Goal: Check status

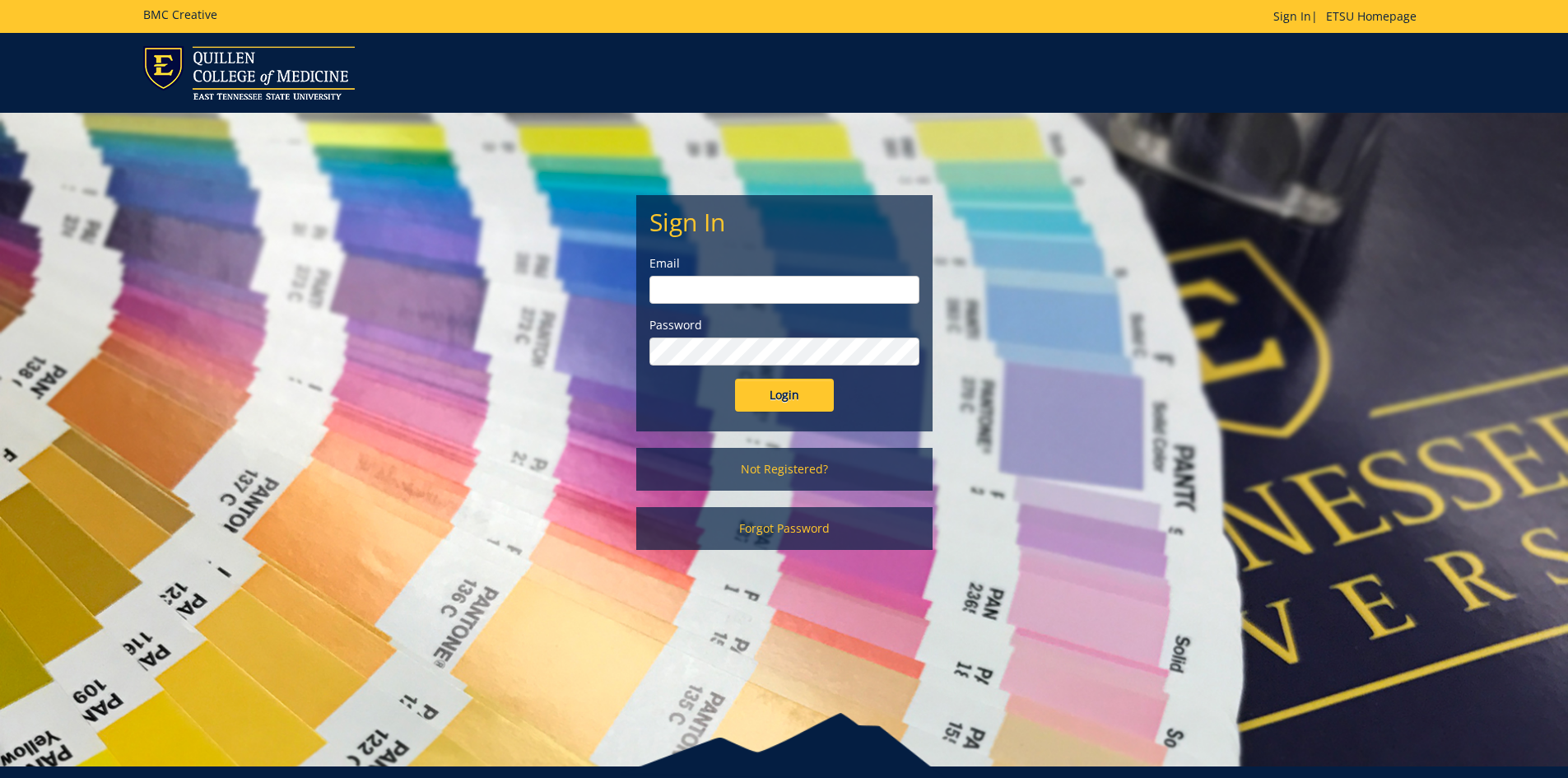
click at [739, 283] on input "email" at bounding box center [784, 290] width 270 height 28
type input "walkerm1@etsu.edu"
click at [735, 379] on input "Login" at bounding box center [784, 396] width 99 height 33
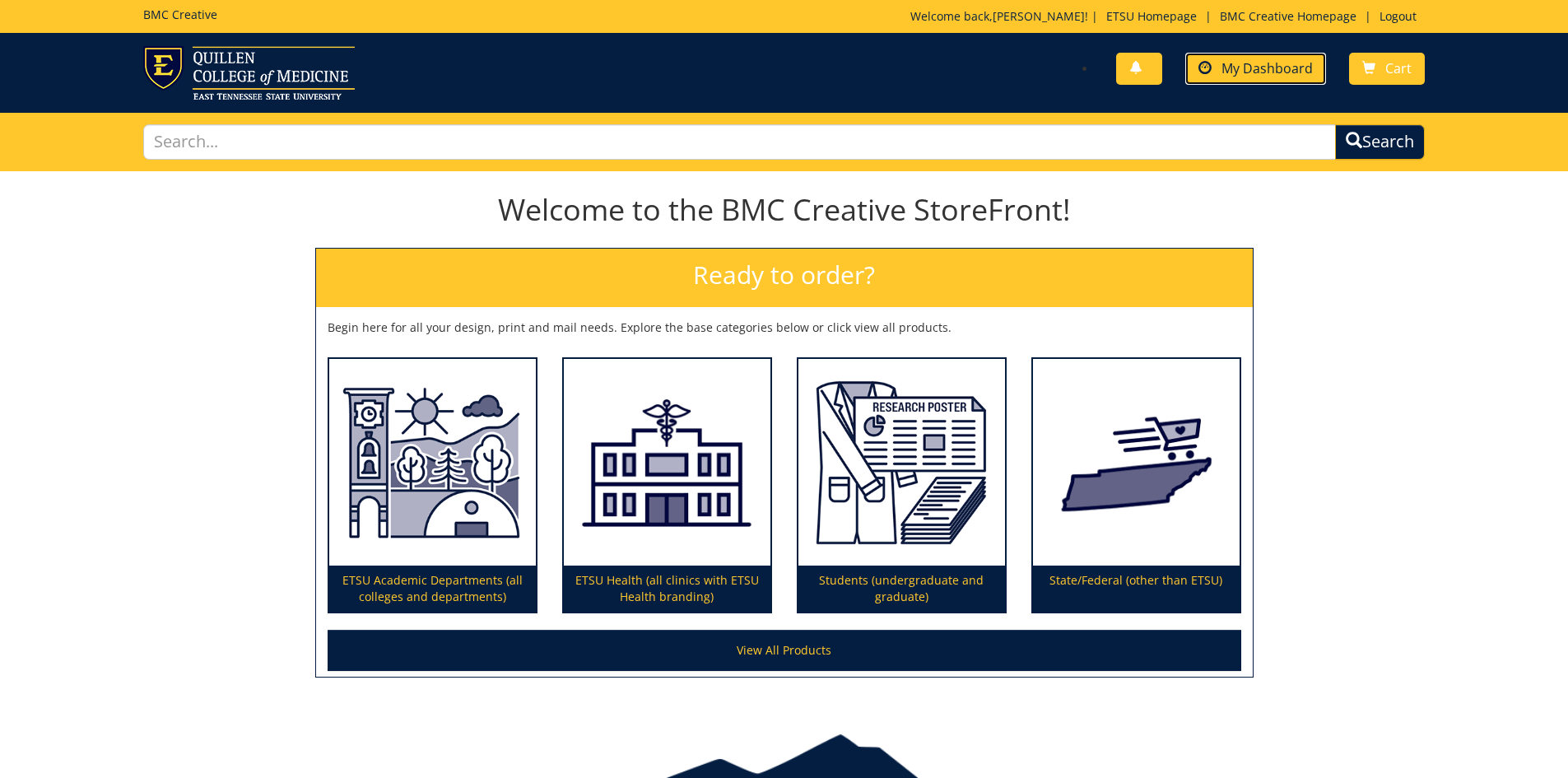
click at [1263, 70] on span "My Dashboard" at bounding box center [1267, 68] width 91 height 18
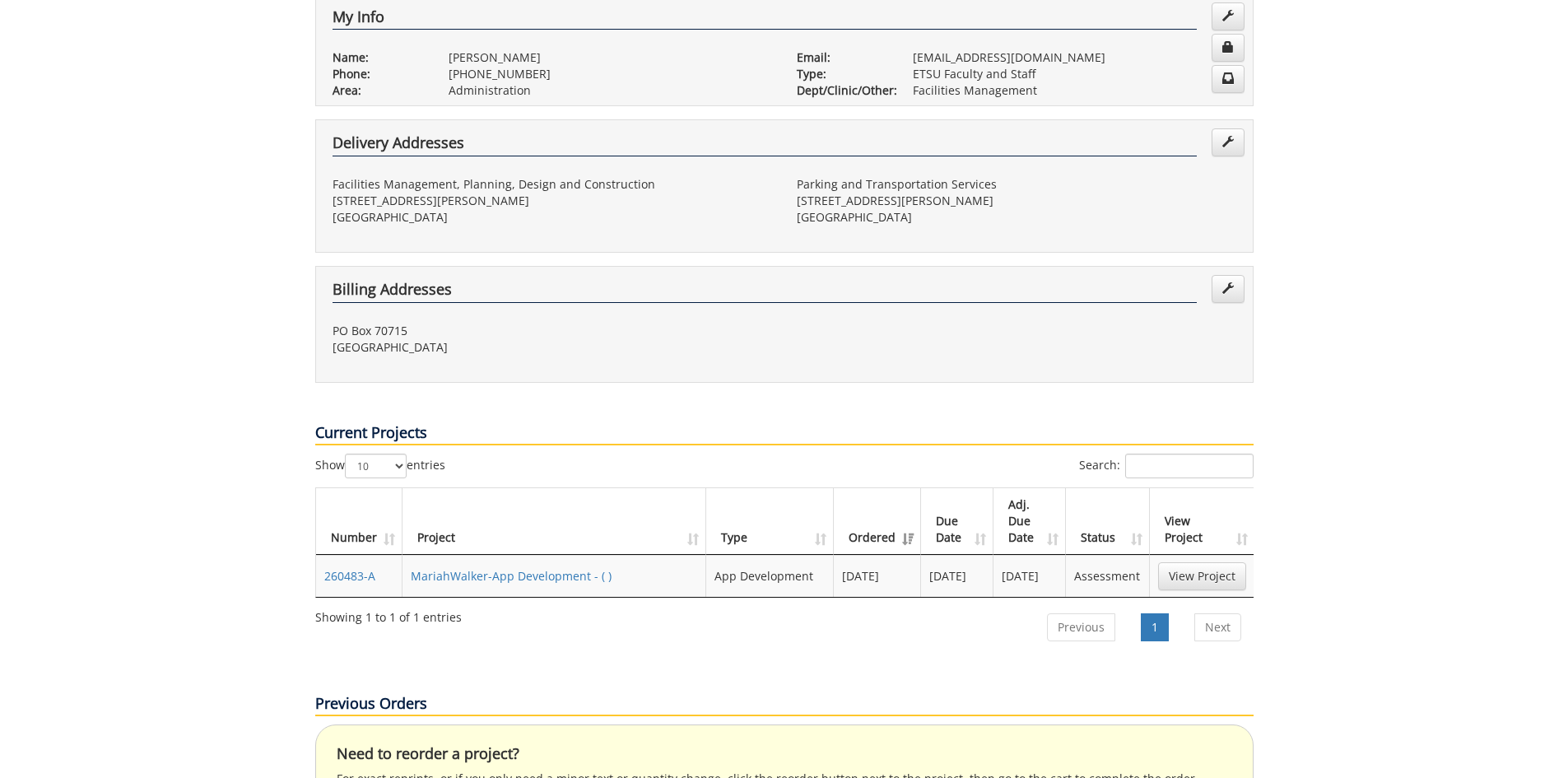
scroll to position [411, 0]
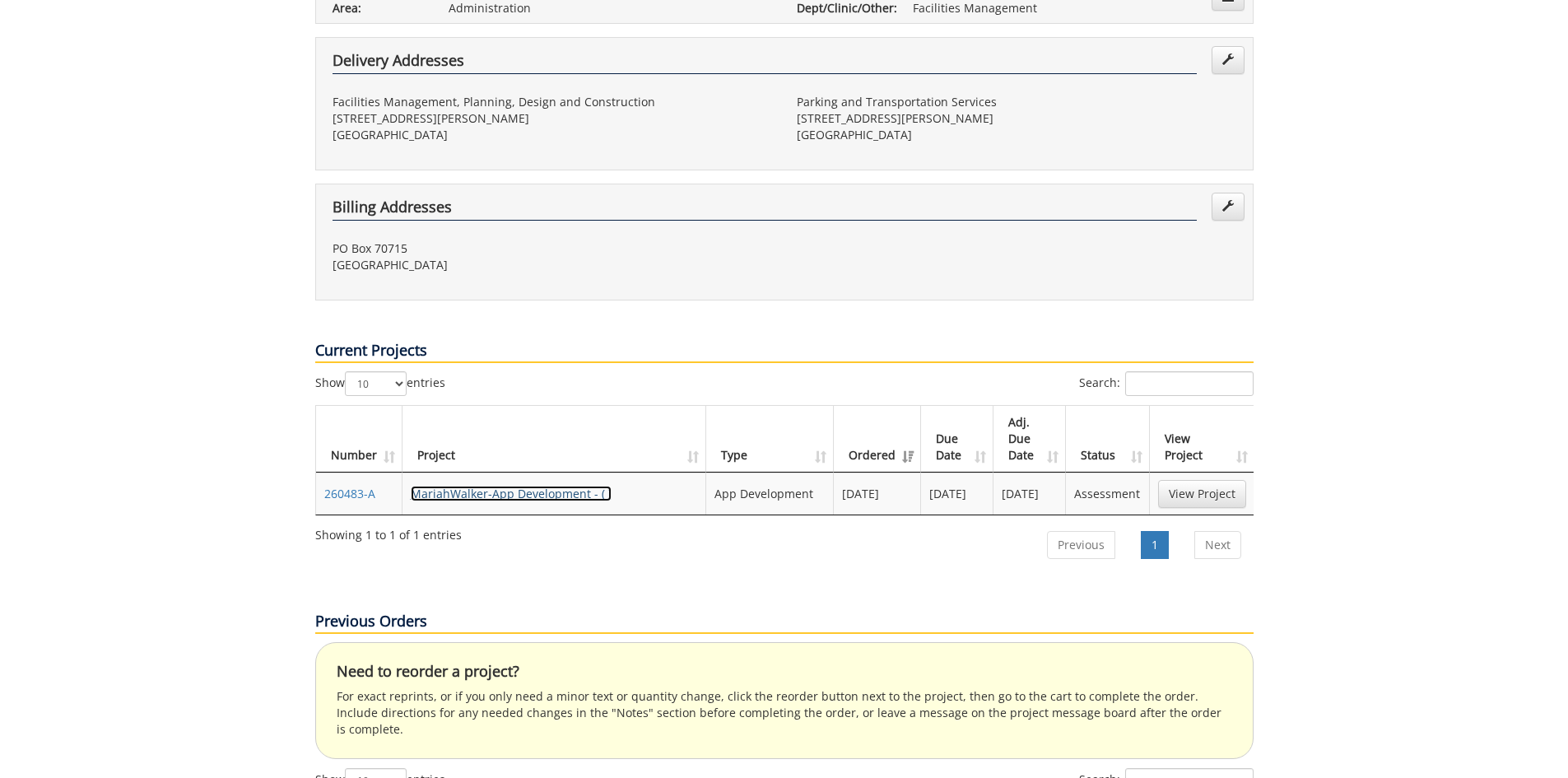
click at [505, 486] on link "MariahWalker-App Development - ( )" at bounding box center [511, 494] width 201 height 16
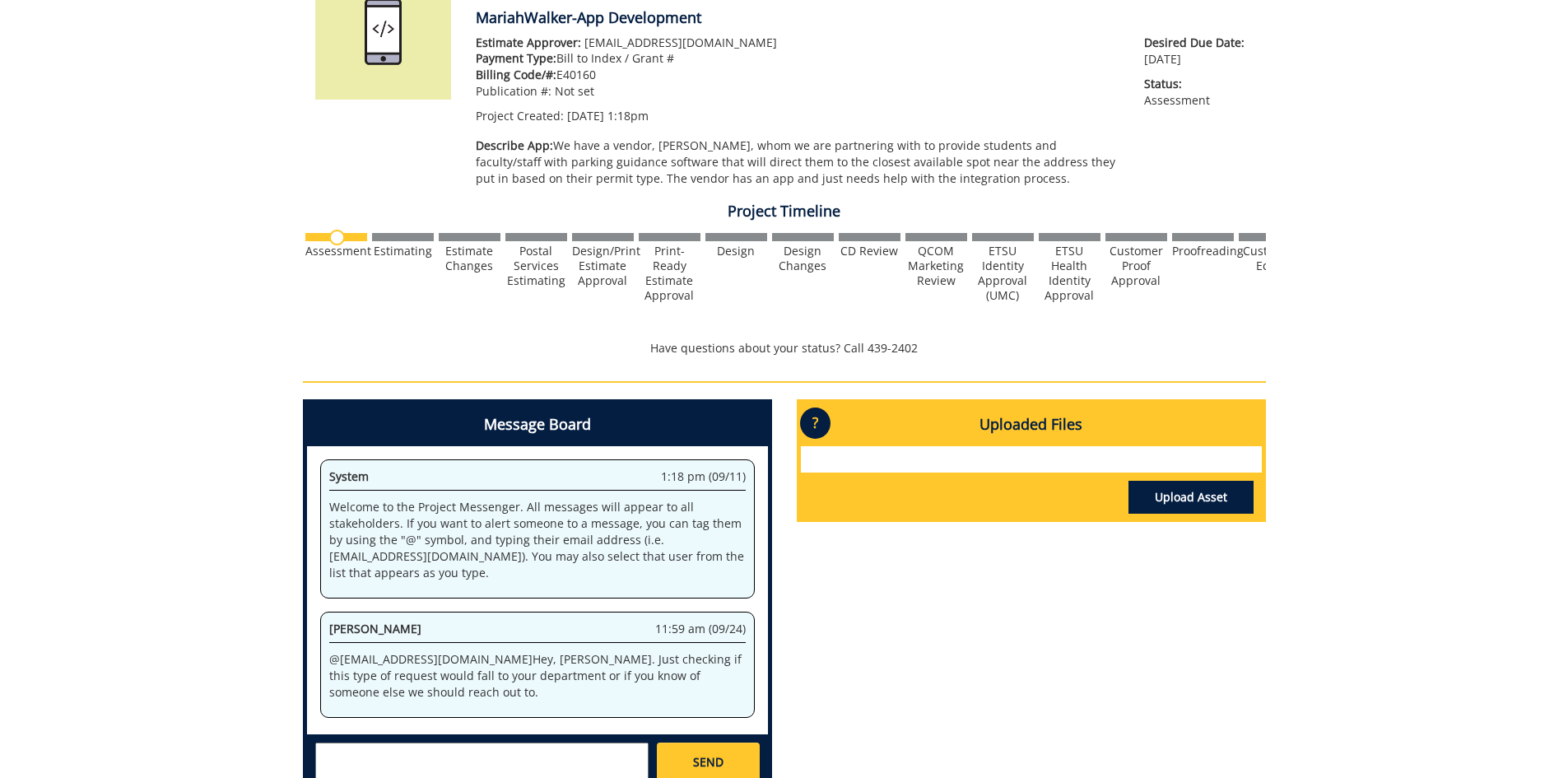
scroll to position [329, 0]
